Goal: Information Seeking & Learning: Learn about a topic

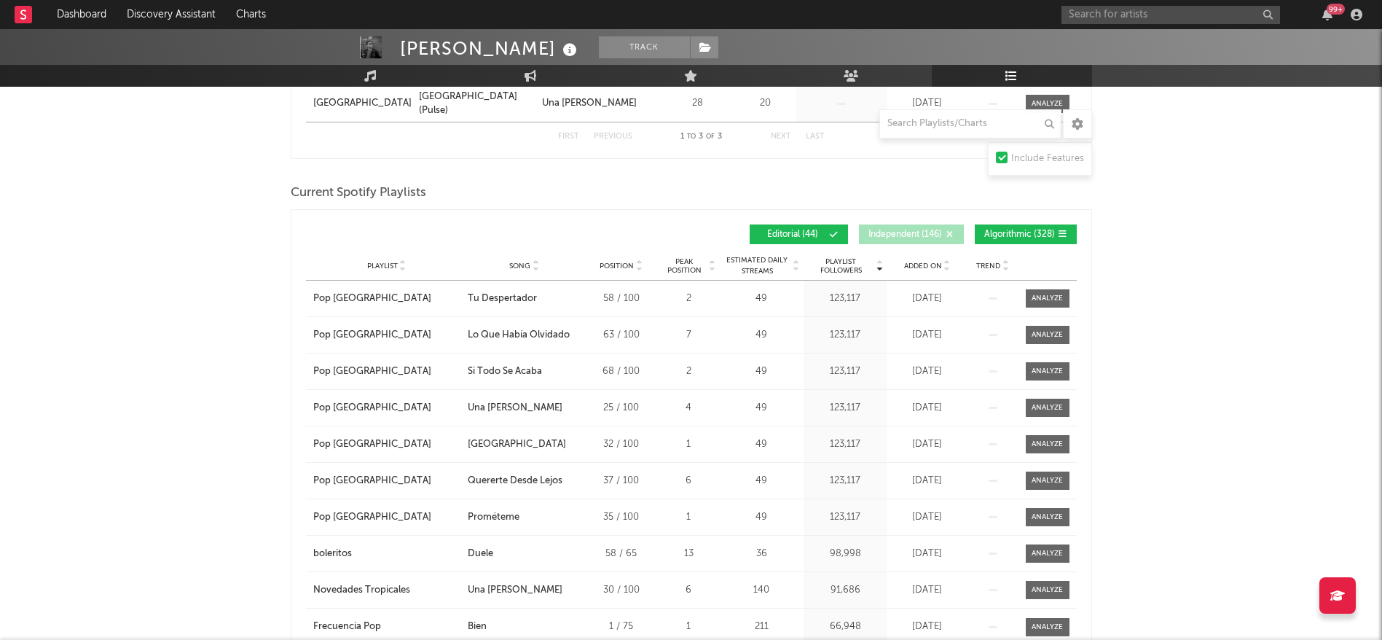
scroll to position [483, 0]
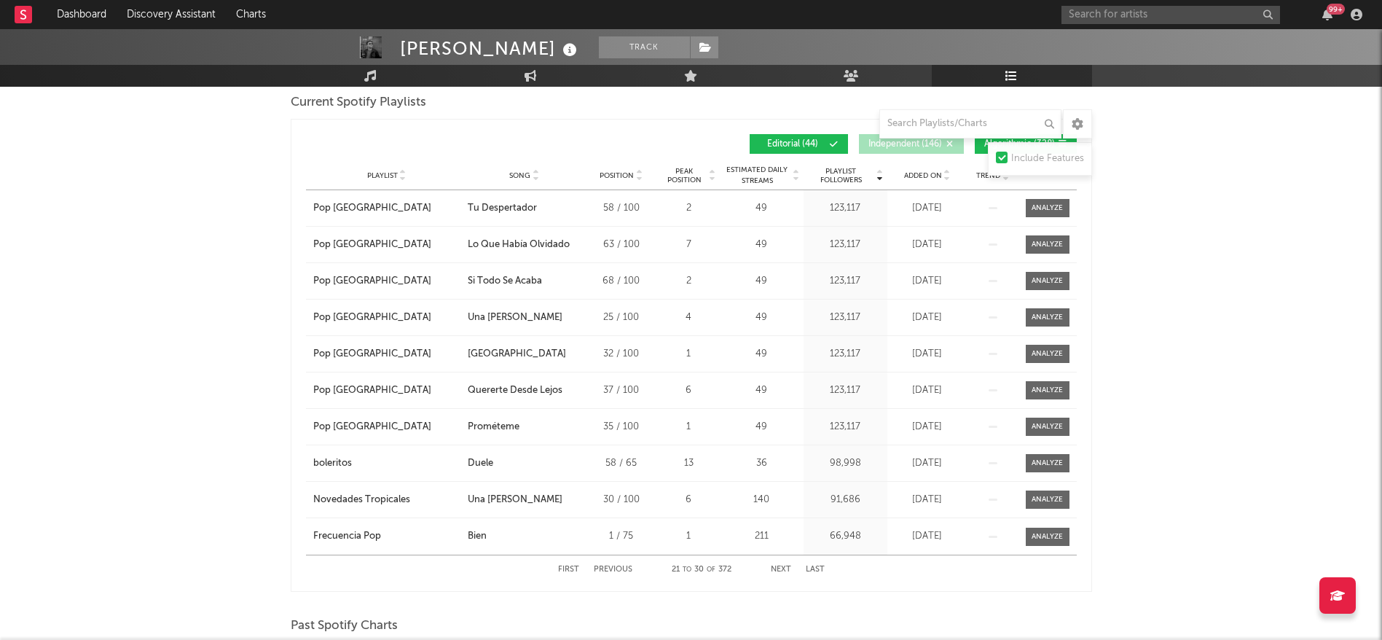
click at [565, 567] on button "First" at bounding box center [568, 569] width 21 height 8
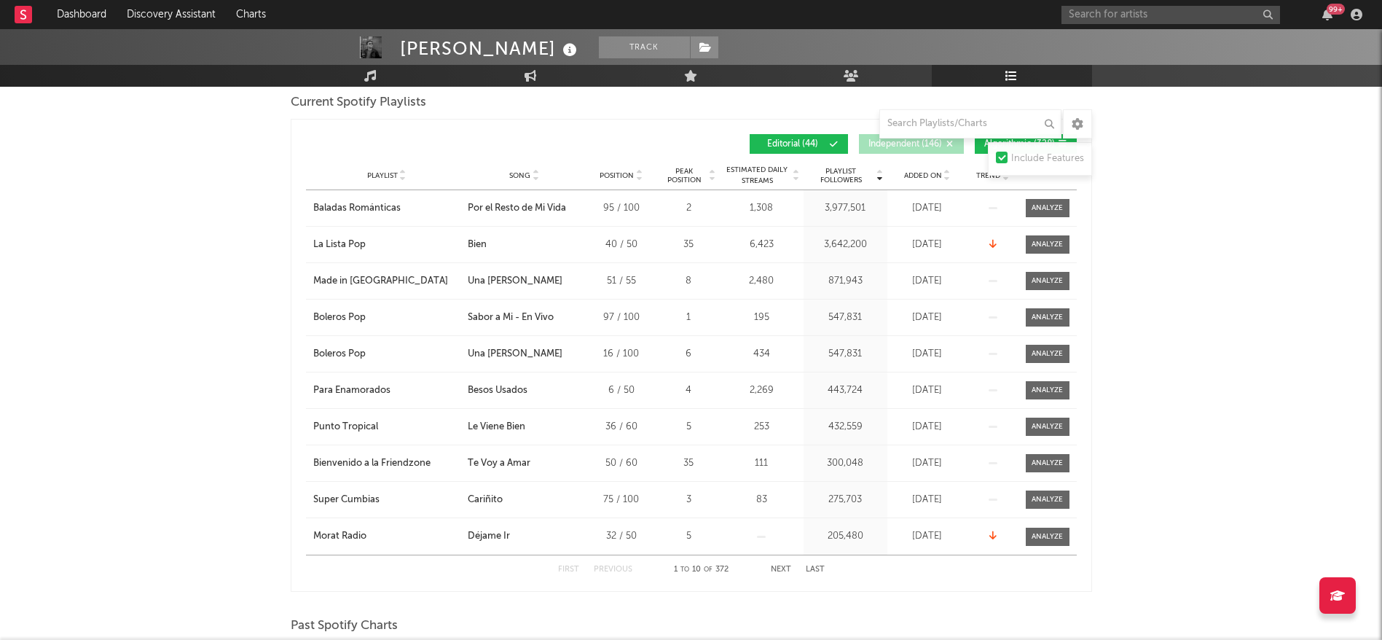
click at [781, 567] on button "Next" at bounding box center [781, 569] width 20 height 8
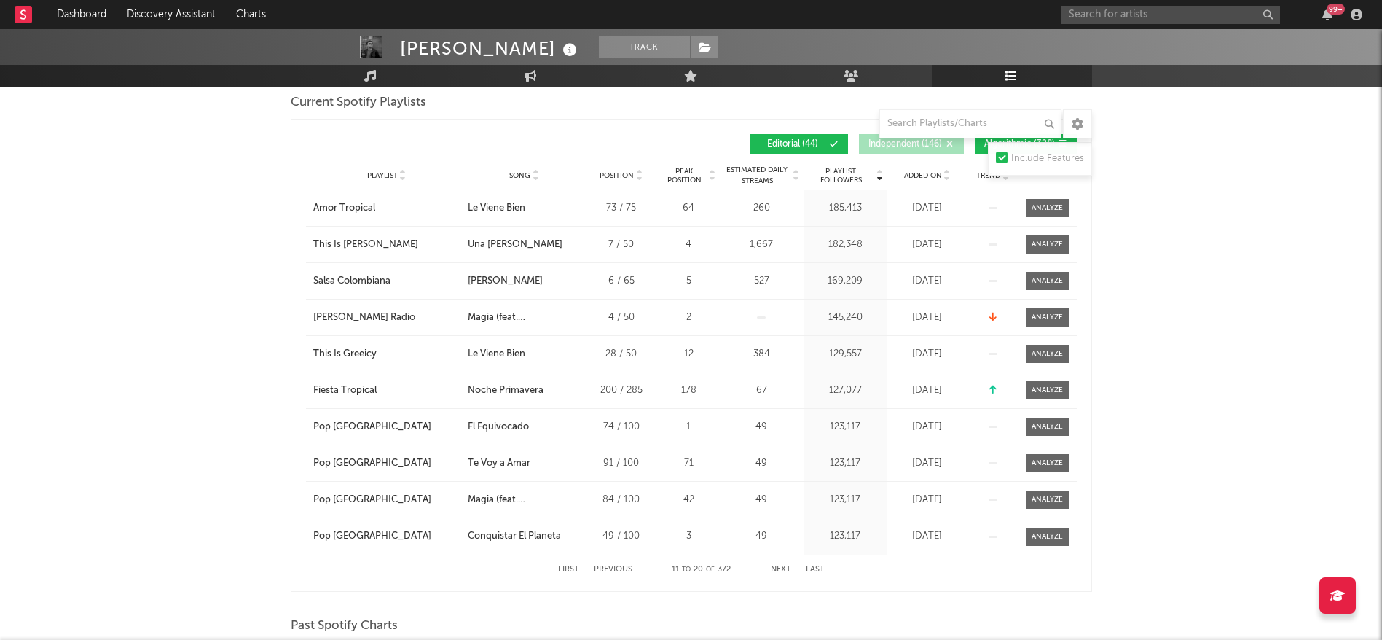
click at [781, 567] on button "Next" at bounding box center [781, 569] width 20 height 8
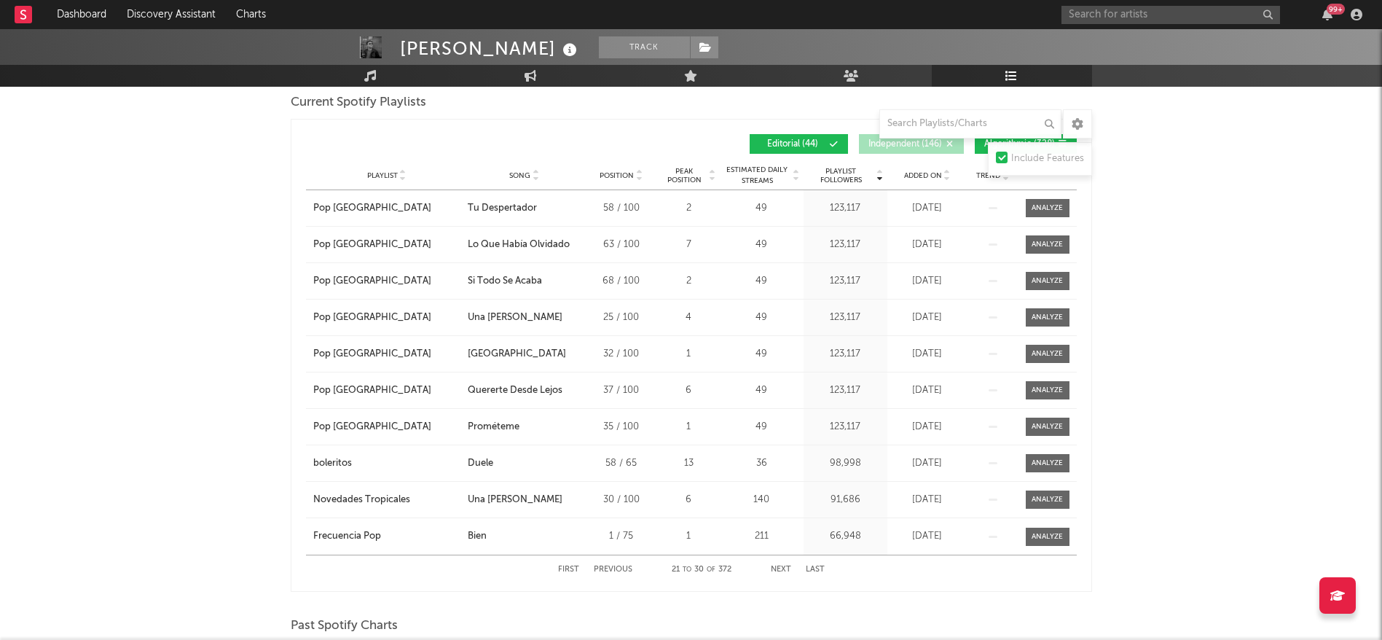
click at [778, 567] on button "Next" at bounding box center [781, 569] width 20 height 8
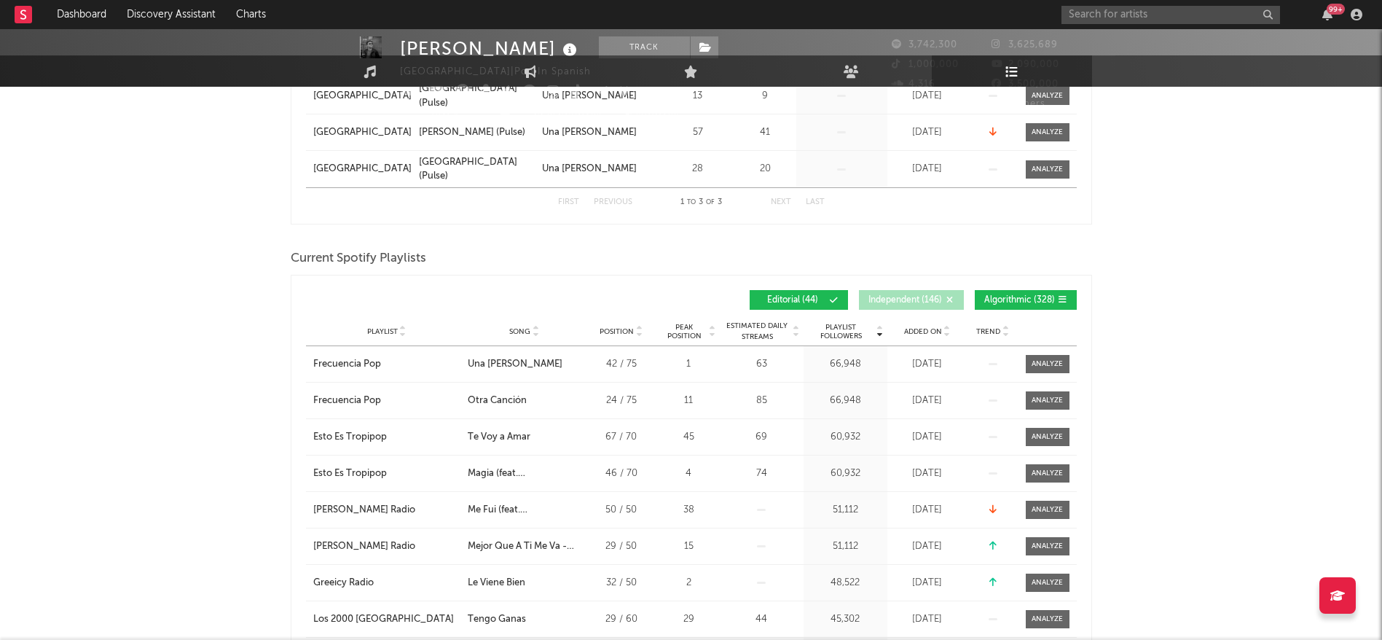
scroll to position [21, 0]
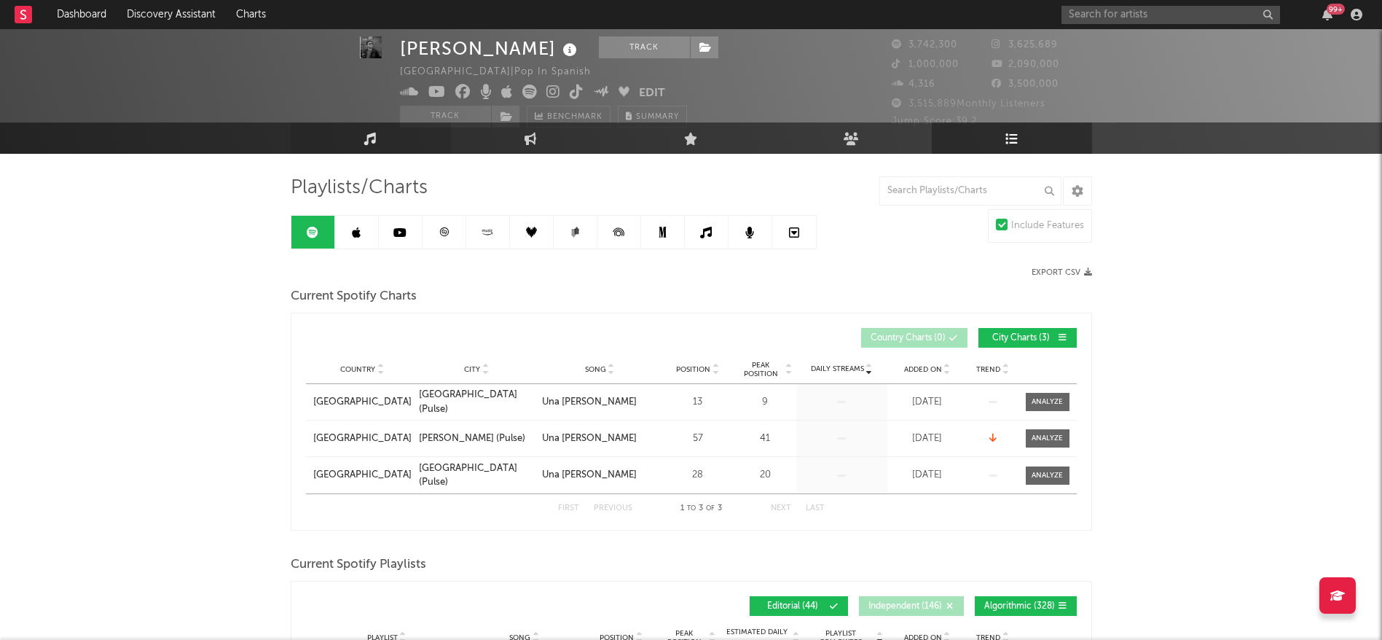
click at [385, 131] on link "Music" at bounding box center [371, 137] width 160 height 31
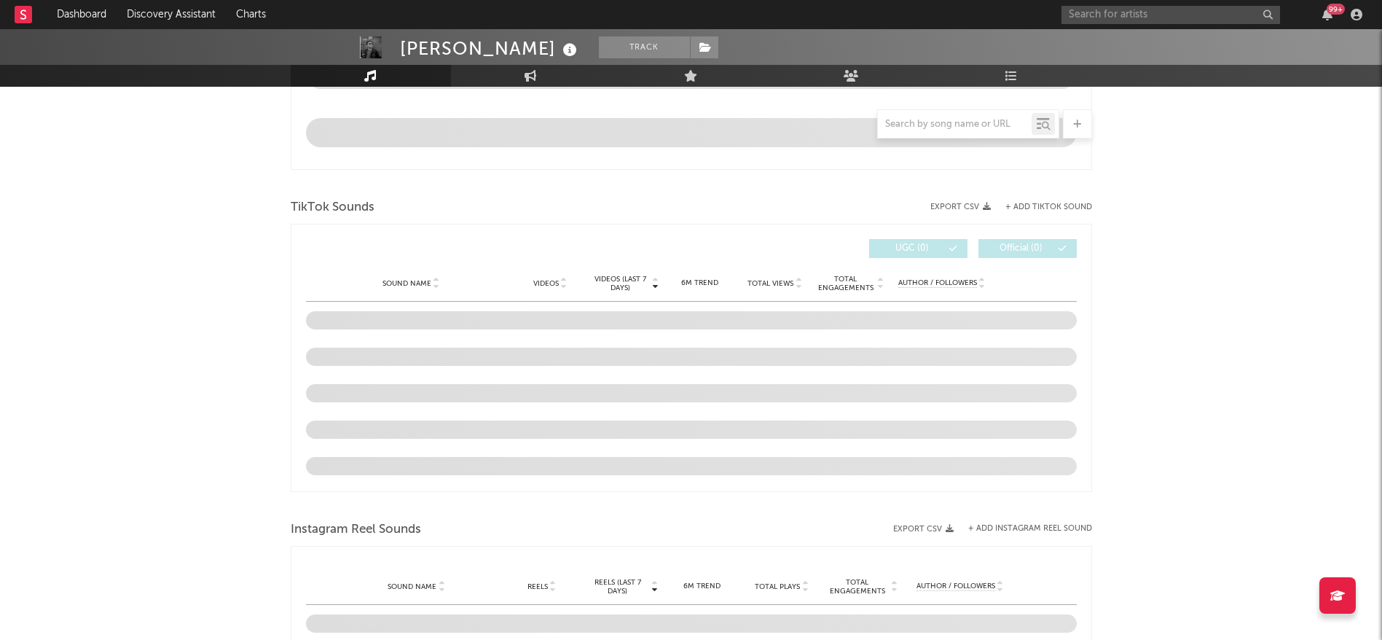
scroll to position [745, 0]
select select "6m"
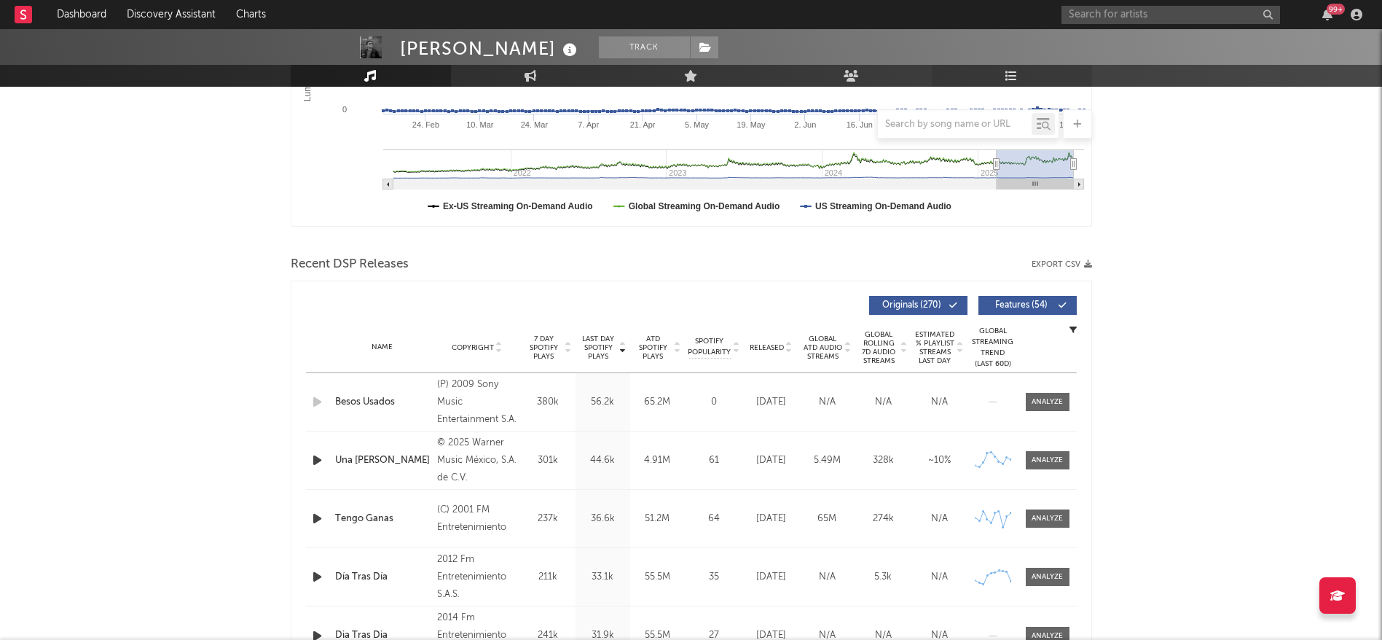
scroll to position [353, 0]
click at [1012, 75] on icon at bounding box center [1012, 76] width 12 height 12
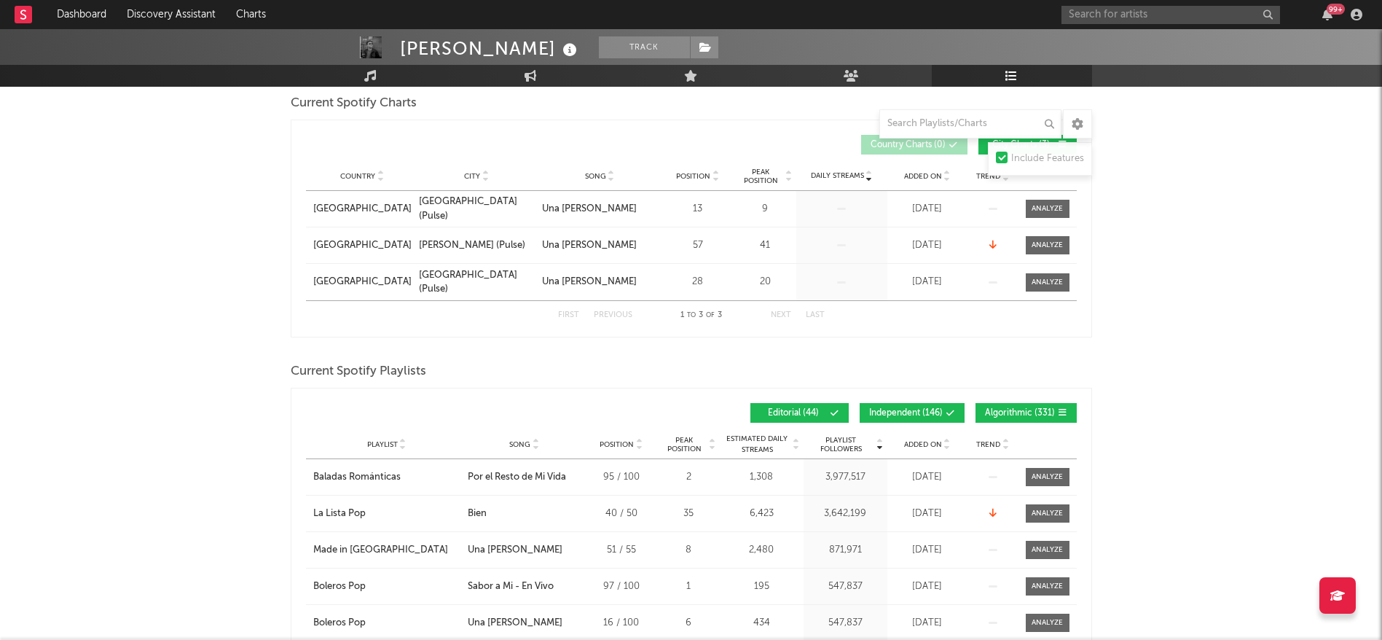
scroll to position [452, 0]
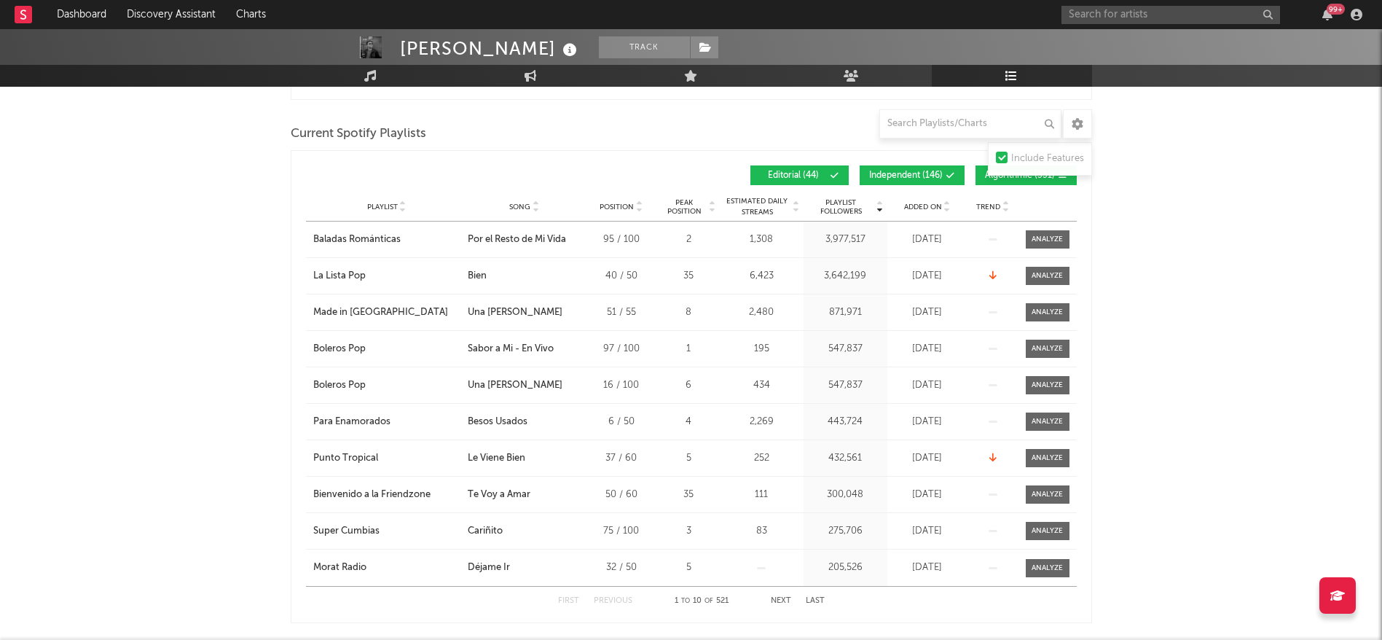
click at [776, 597] on button "Next" at bounding box center [781, 601] width 20 height 8
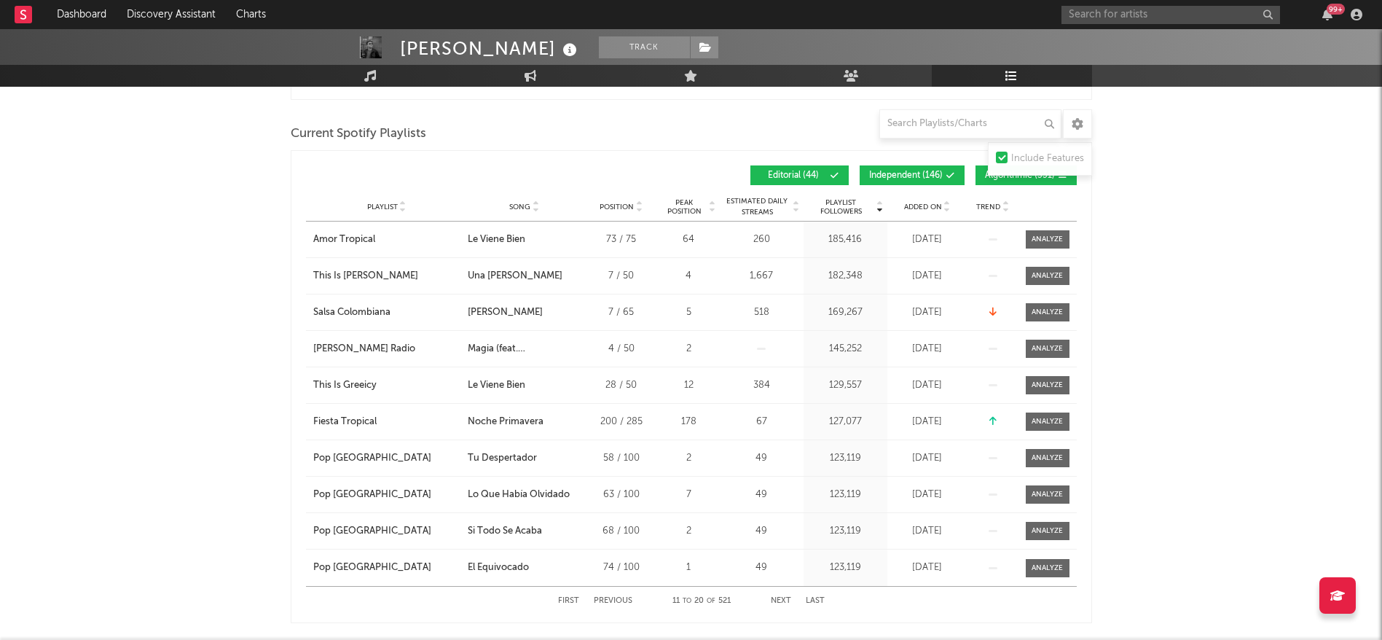
click at [776, 597] on button "Next" at bounding box center [781, 601] width 20 height 8
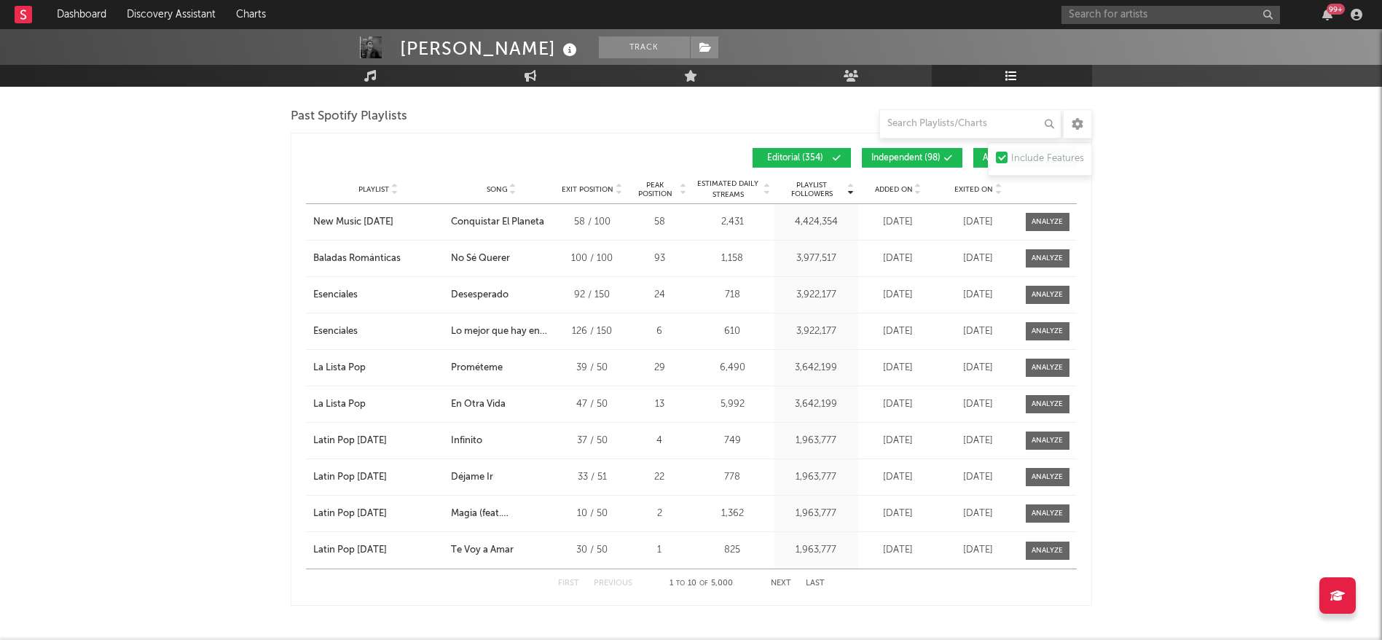
scroll to position [2020, 0]
click at [777, 579] on button "Next" at bounding box center [781, 583] width 20 height 8
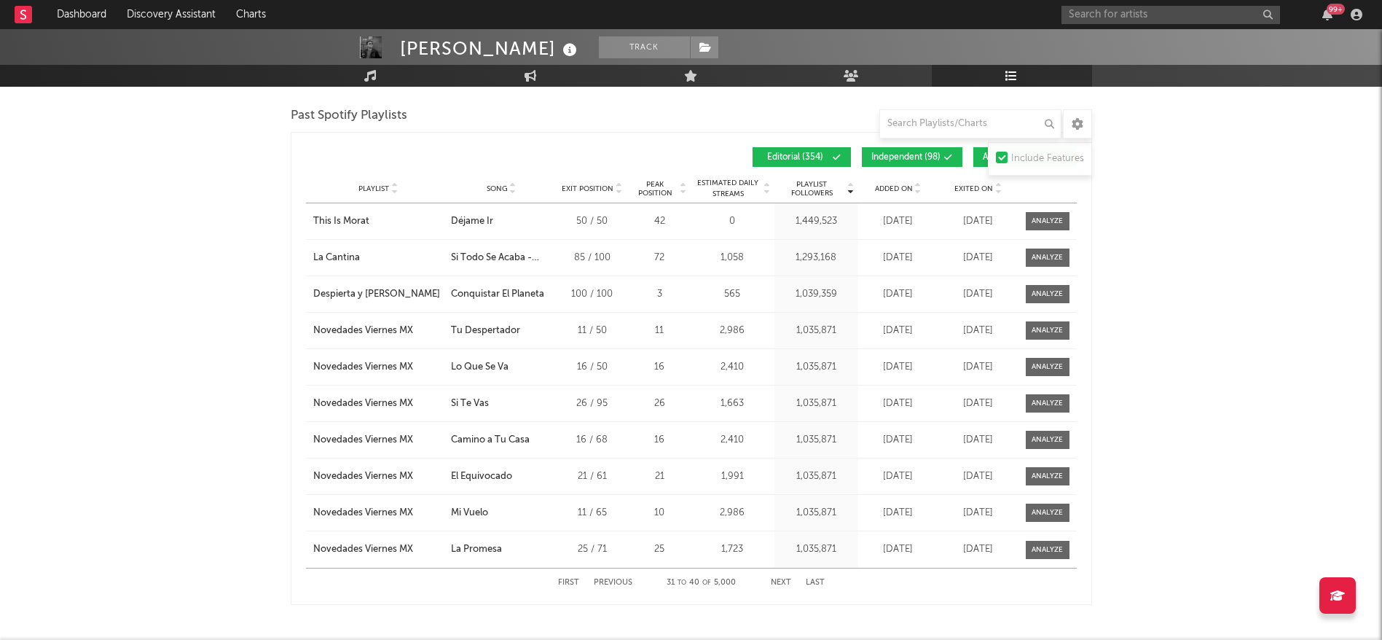
click at [777, 579] on button "Next" at bounding box center [781, 583] width 20 height 8
click at [1038, 325] on div at bounding box center [1047, 330] width 31 height 11
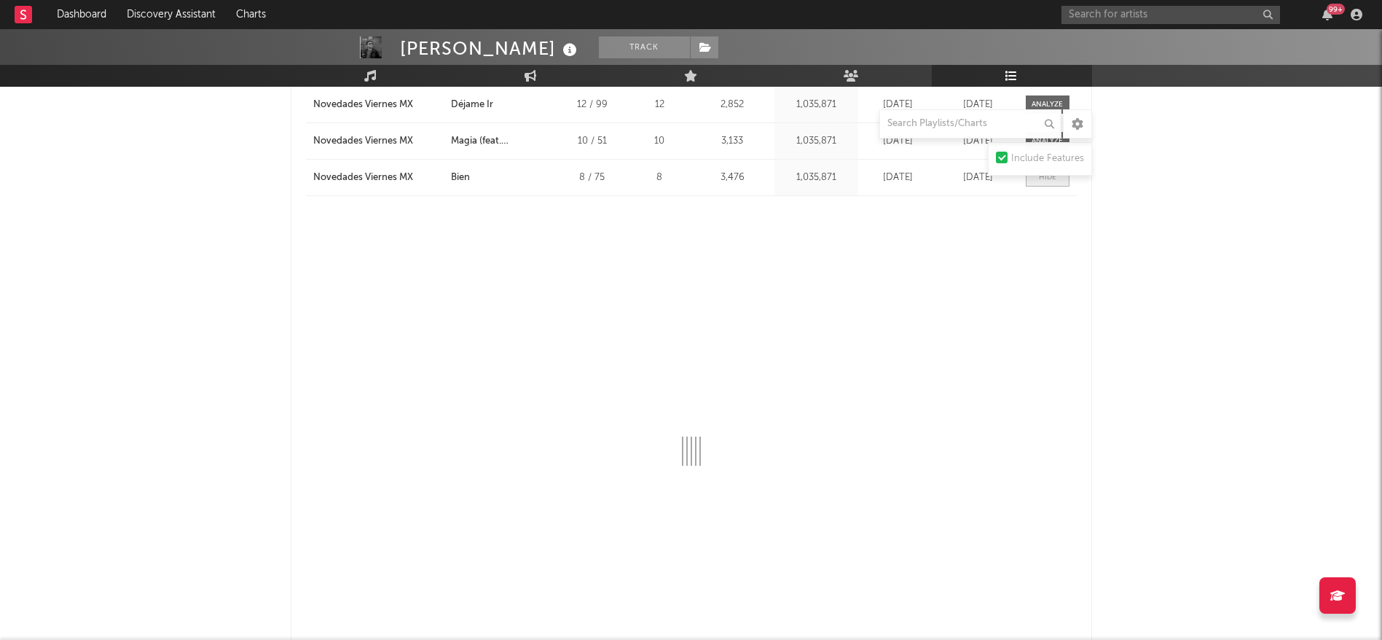
select select "1w"
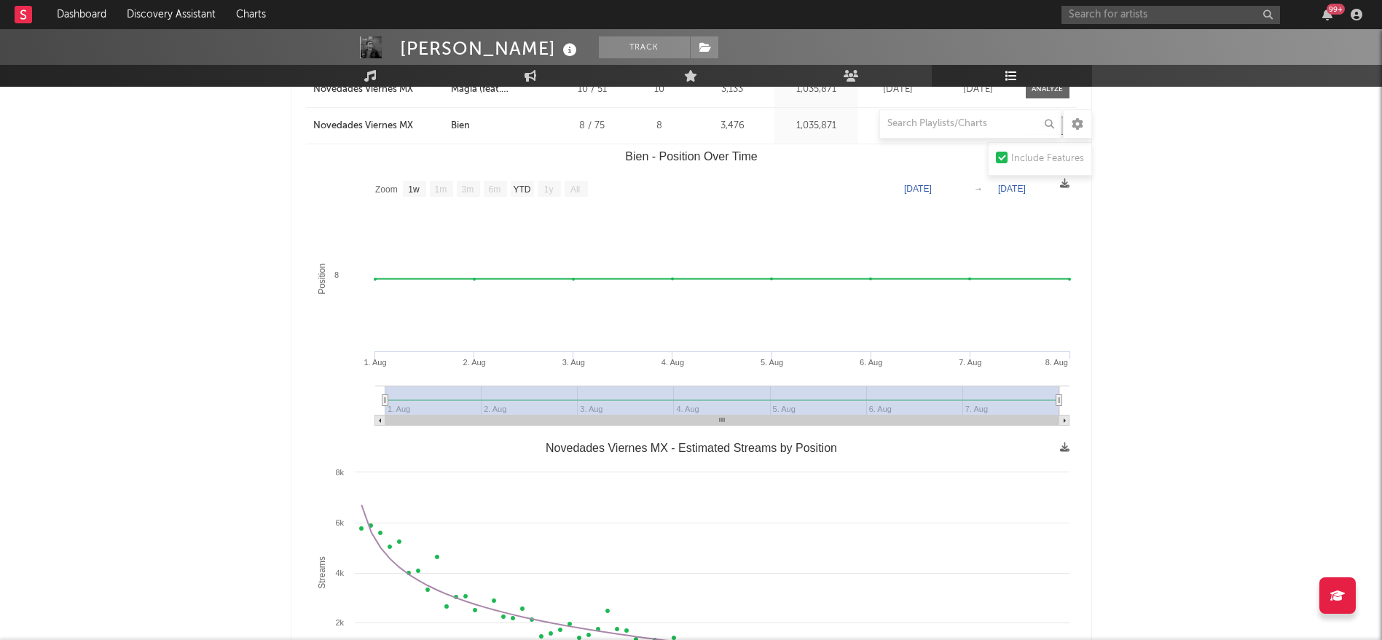
scroll to position [2221, 0]
